Goal: Transaction & Acquisition: Purchase product/service

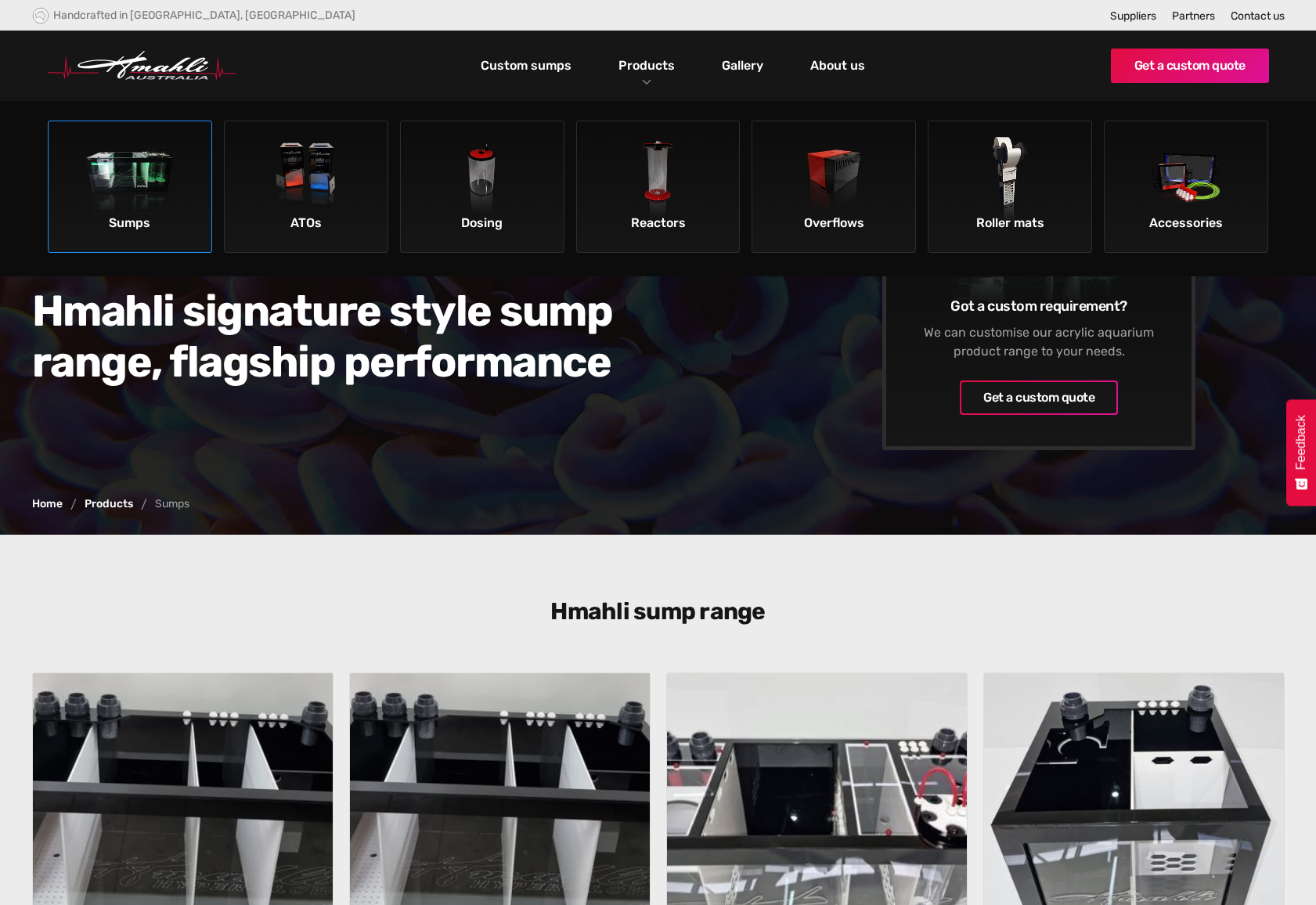
click at [144, 185] on img at bounding box center [130, 181] width 89 height 89
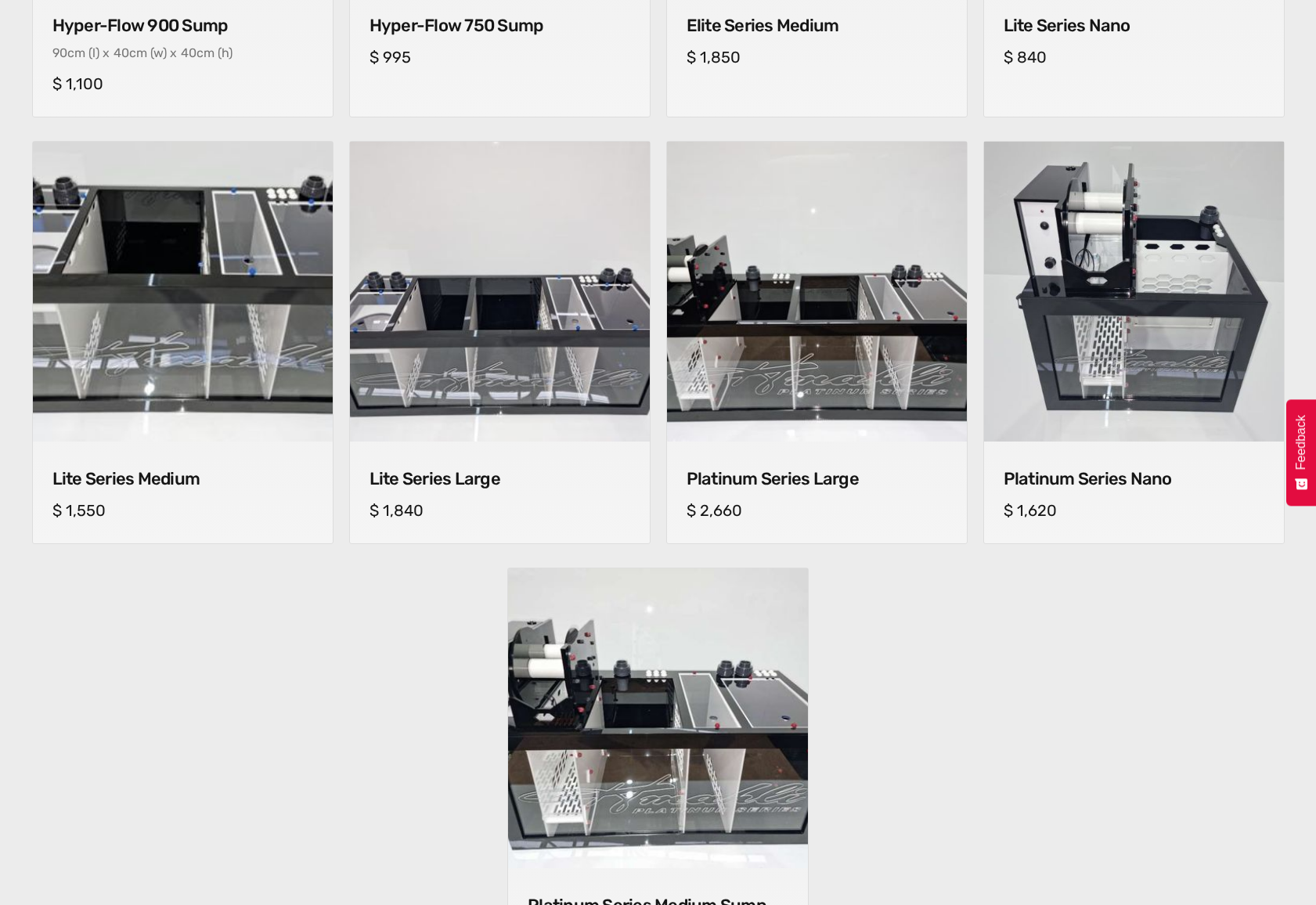
scroll to position [940, 0]
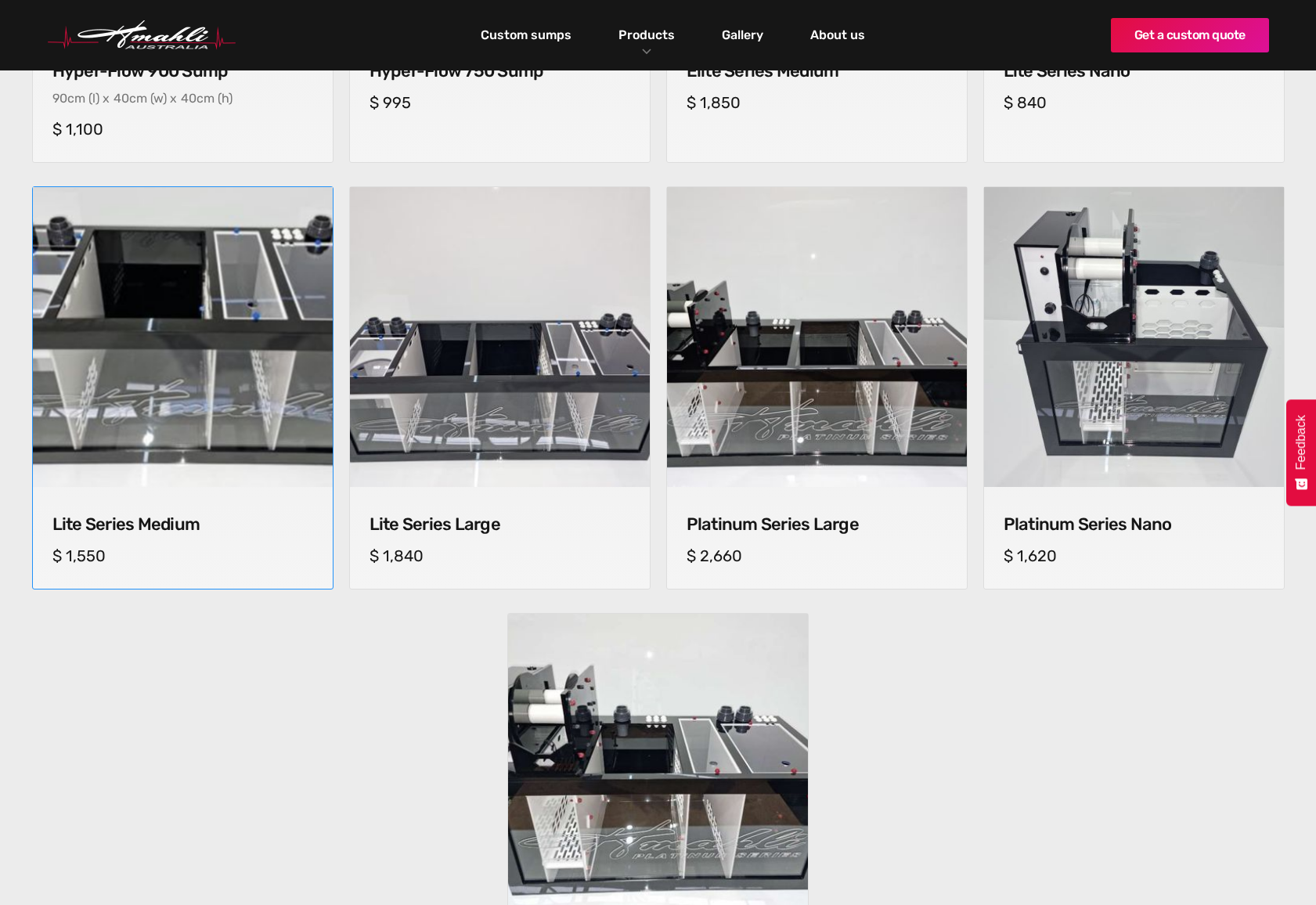
click at [190, 409] on img at bounding box center [183, 337] width 315 height 315
